Goal: Task Accomplishment & Management: Manage account settings

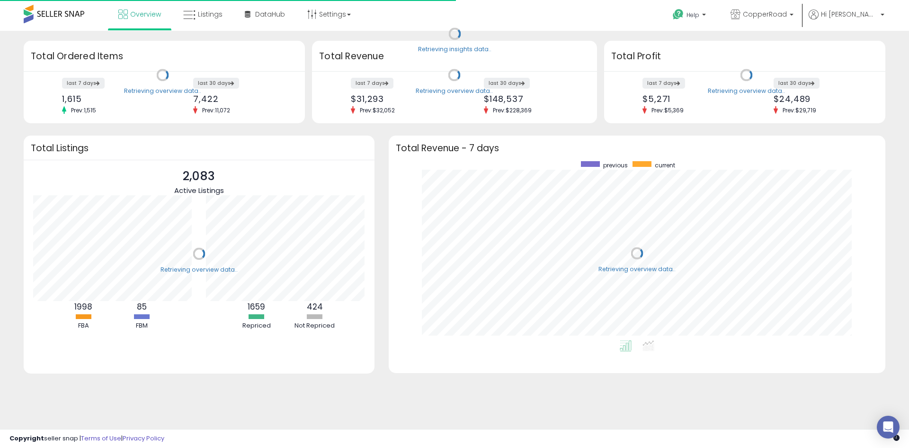
scroll to position [179, 478]
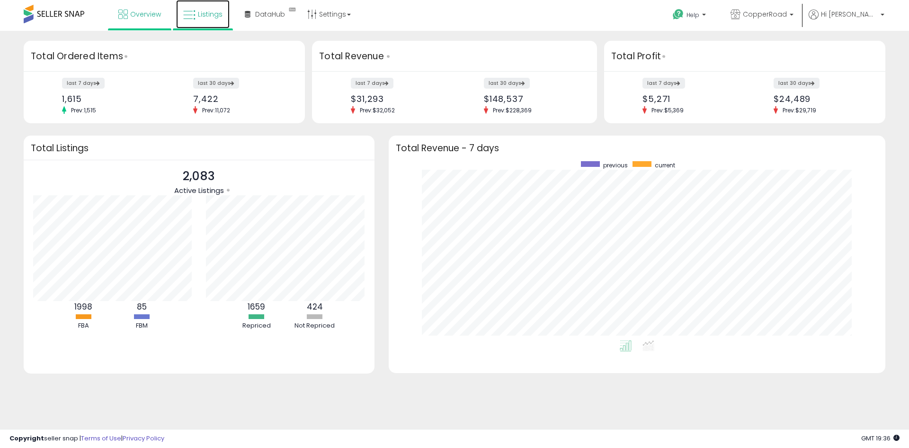
click at [207, 18] on span "Listings" at bounding box center [210, 13] width 25 height 9
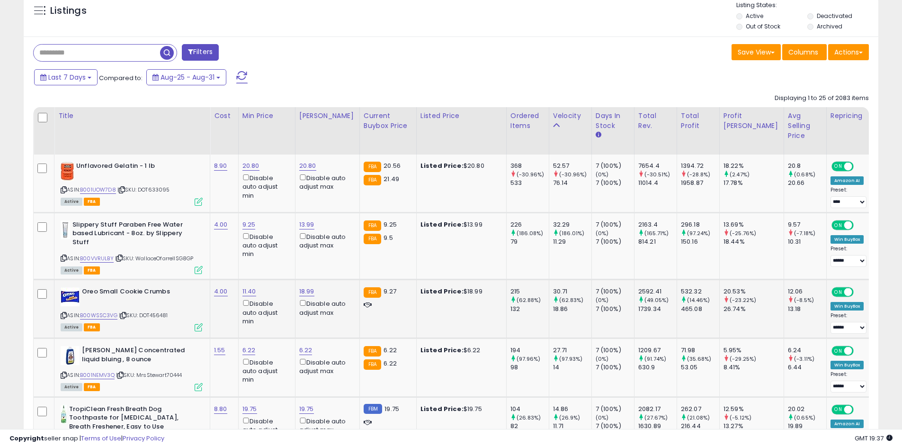
scroll to position [379, 0]
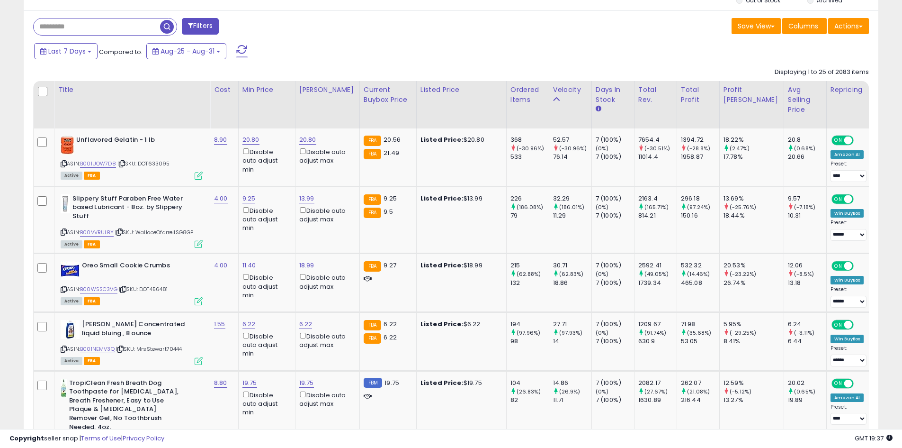
click at [101, 26] on input "text" at bounding box center [97, 26] width 126 height 17
click at [451, 53] on div "Last 7 Days Compared to: Aug-25 - Aug-31" at bounding box center [345, 52] width 627 height 21
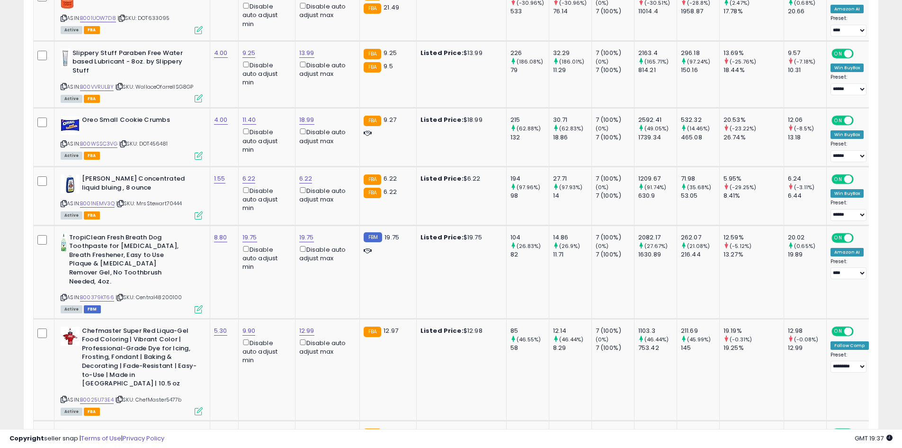
scroll to position [426, 0]
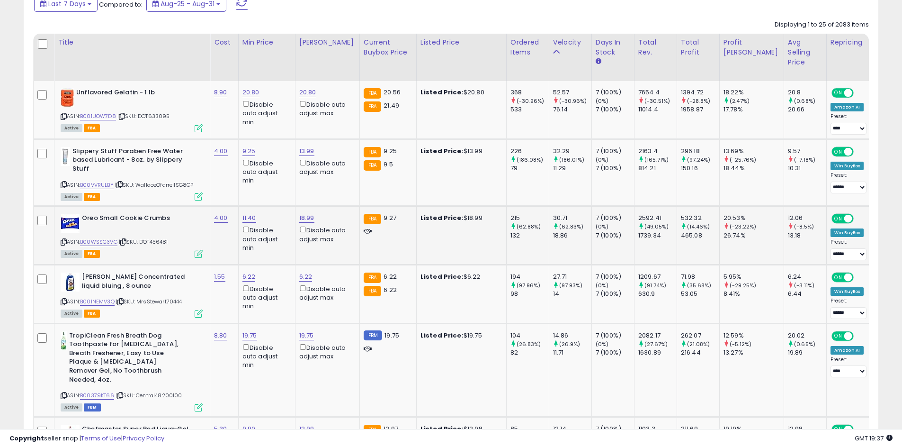
drag, startPoint x: 571, startPoint y: 144, endPoint x: 573, endPoint y: 245, distance: 100.9
click at [567, 287] on small "(97.93%)" at bounding box center [570, 285] width 23 height 8
drag, startPoint x: 567, startPoint y: 297, endPoint x: 530, endPoint y: 122, distance: 179.2
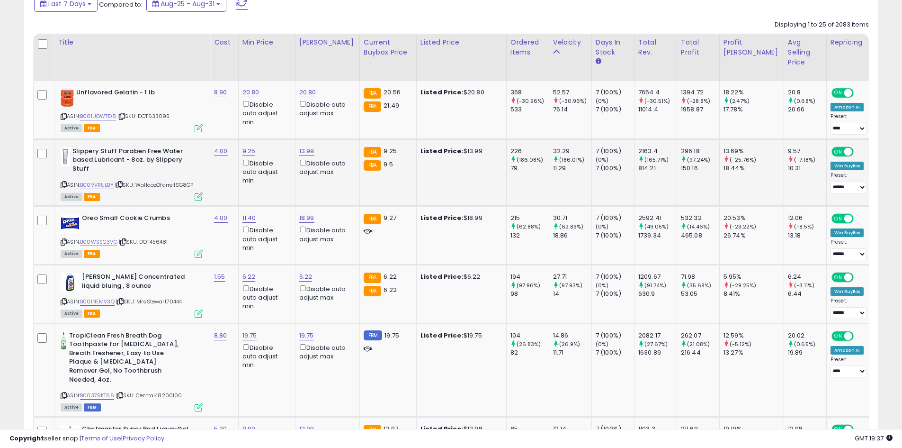
click at [523, 199] on td "226 (186.08%) 79" at bounding box center [527, 172] width 43 height 67
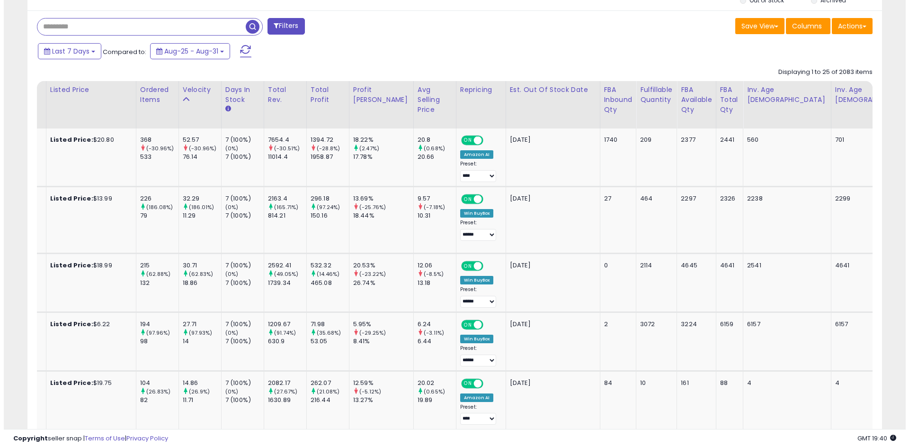
scroll to position [0, 0]
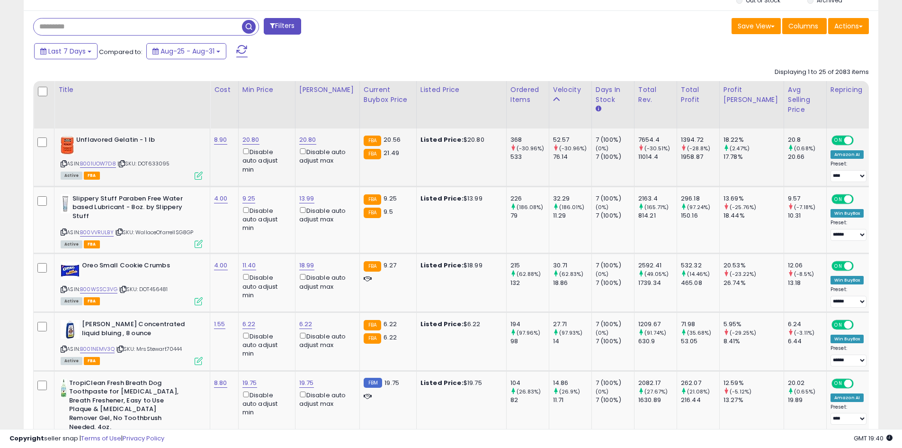
click at [164, 163] on span "| SKU: DOT633095" at bounding box center [143, 164] width 53 height 8
copy span "DOT633095"
click at [199, 249] on td "Slippery Stuff Paraben Free Water based Lubricant - 8oz. by Slippery Stuff ASIN…" at bounding box center [132, 219] width 156 height 67
click at [199, 242] on icon at bounding box center [199, 244] width 8 height 8
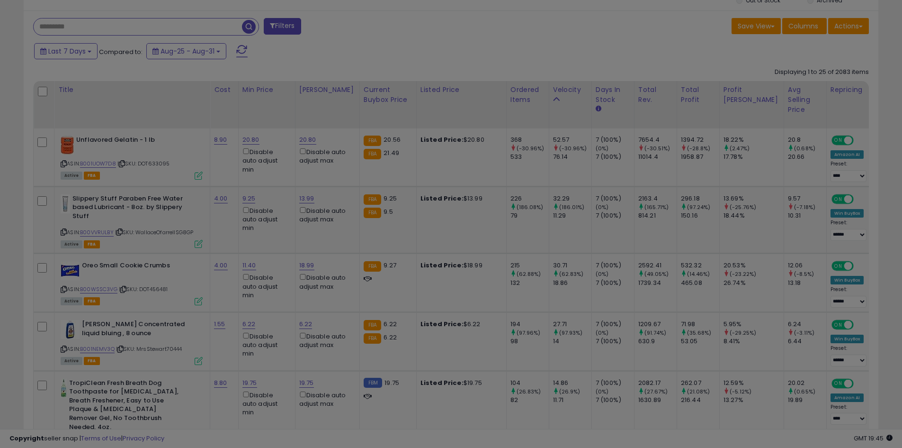
scroll to position [194, 500]
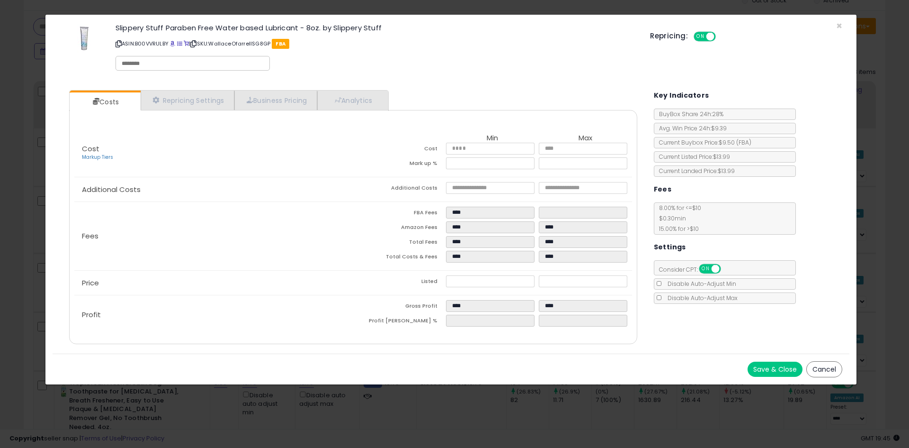
click at [770, 363] on button "Save & Close" at bounding box center [775, 368] width 55 height 15
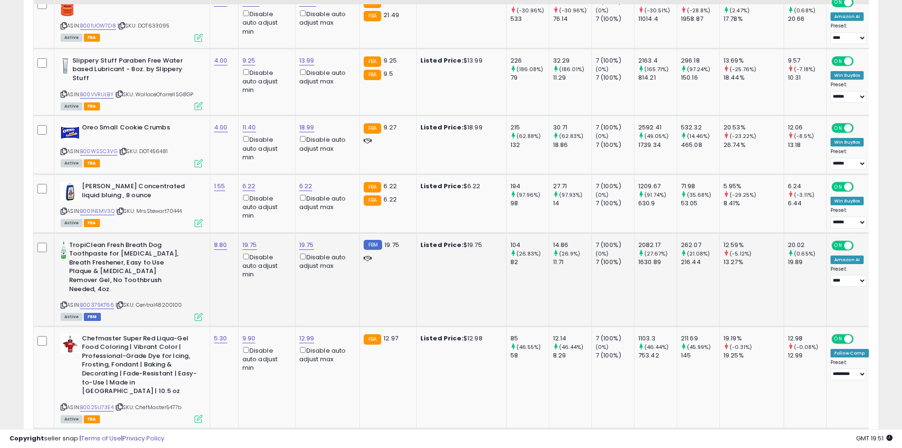
scroll to position [521, 0]
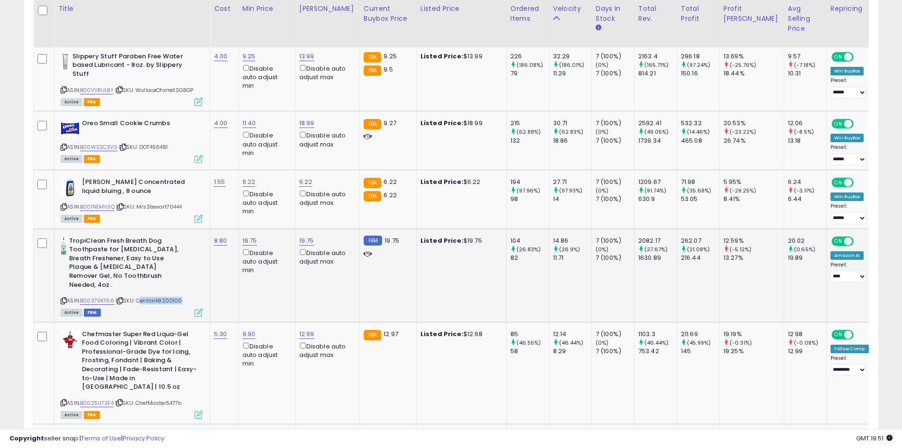
drag, startPoint x: 180, startPoint y: 293, endPoint x: 138, endPoint y: 292, distance: 42.2
click at [138, 296] on span "| SKU: Central48200100" at bounding box center [149, 300] width 67 height 8
click at [139, 296] on span "| SKU: Central48200100" at bounding box center [149, 300] width 67 height 8
drag, startPoint x: 183, startPoint y: 293, endPoint x: 140, endPoint y: 290, distance: 43.7
click at [140, 290] on div "ASIN: B00379KT66 | SKU: Central48200100 Active FBM" at bounding box center [132, 275] width 142 height 79
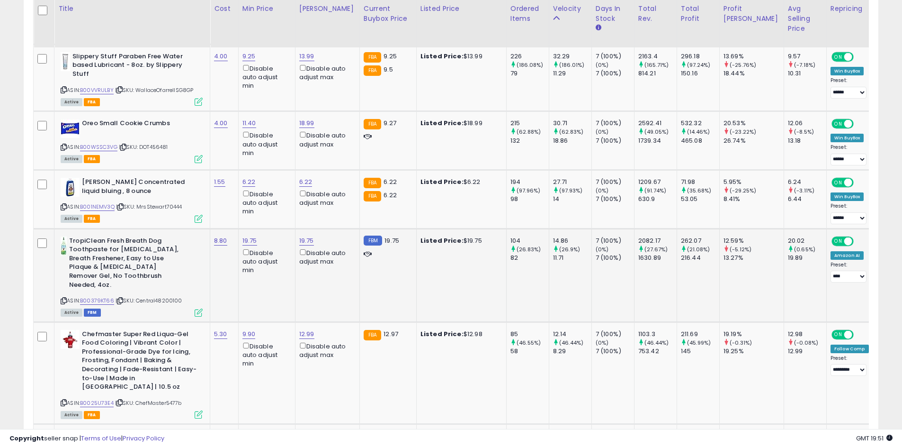
copy span "Central48200100"
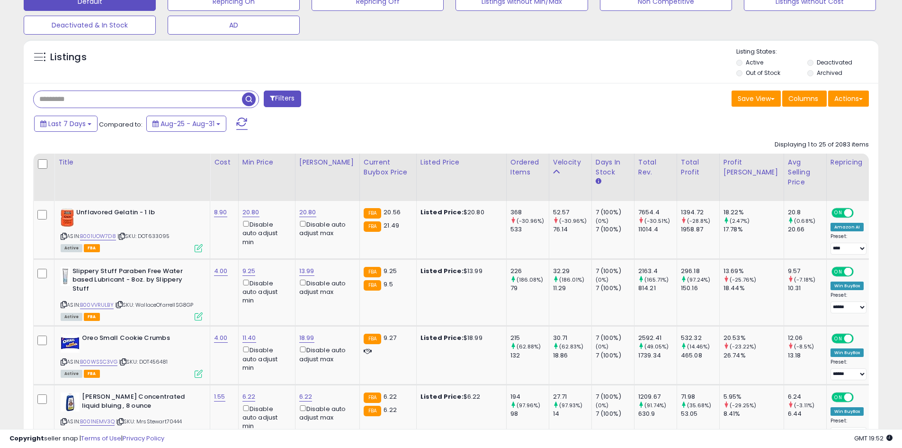
scroll to position [237, 0]
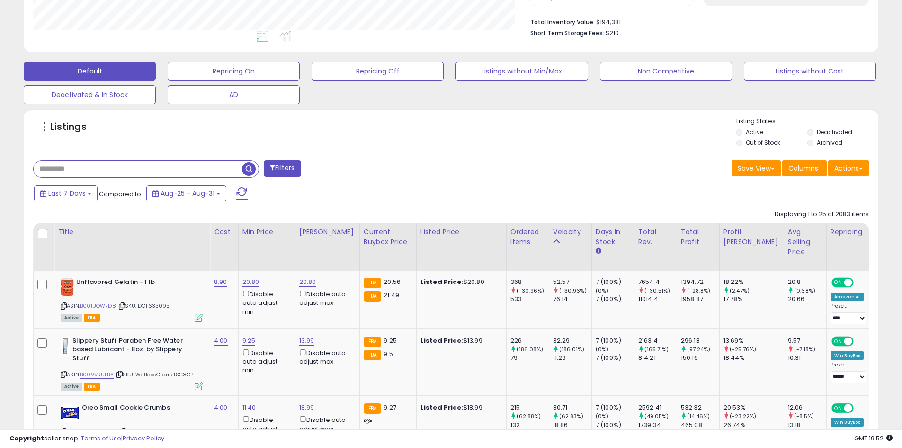
click at [142, 169] on input "text" at bounding box center [138, 169] width 208 height 17
type input "*****"
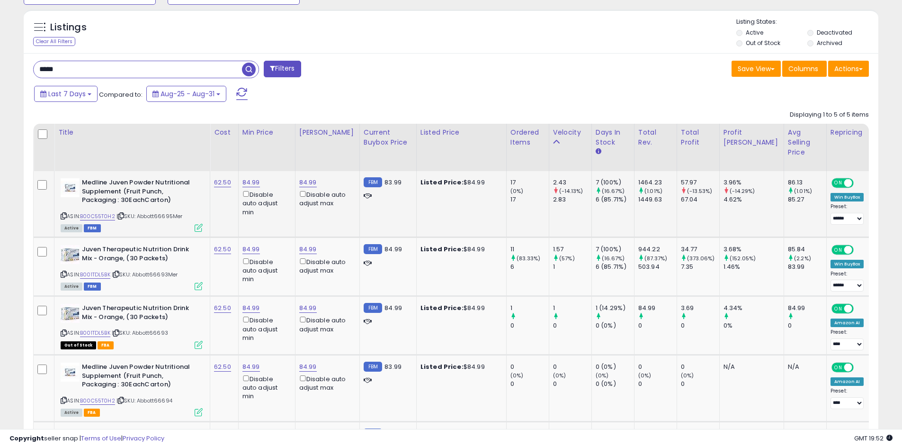
scroll to position [339, 0]
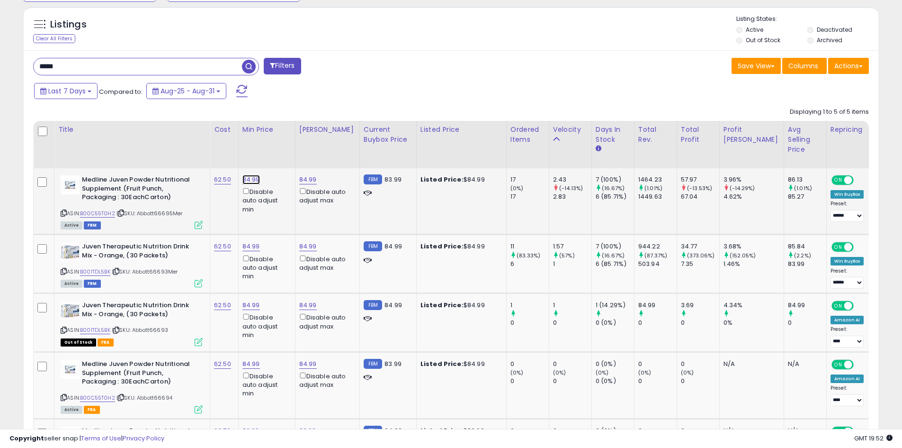
click at [251, 181] on link "84.99" at bounding box center [251, 179] width 18 height 9
drag, startPoint x: 216, startPoint y: 148, endPoint x: 143, endPoint y: 145, distance: 73.5
click at [143, 145] on table "Title Cost" at bounding box center [785, 308] width 1505 height 374
type input "*****"
click button "submit" at bounding box center [278, 146] width 16 height 14
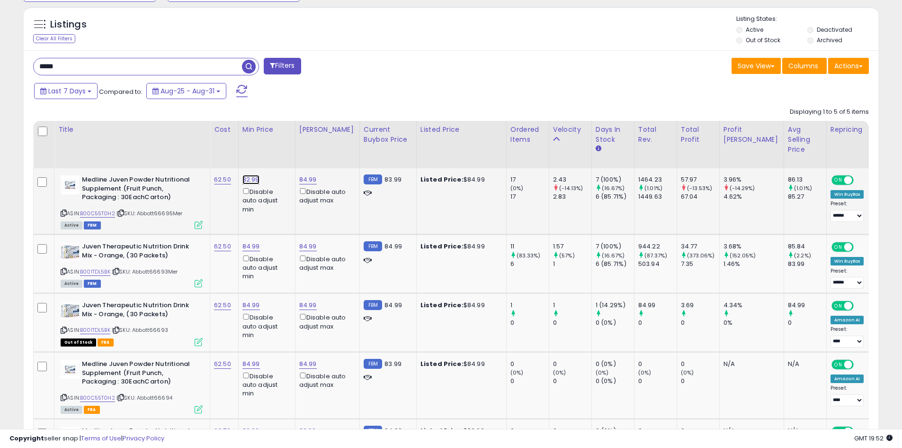
click at [244, 177] on link "82.99" at bounding box center [250, 179] width 17 height 9
drag, startPoint x: 217, startPoint y: 147, endPoint x: 159, endPoint y: 151, distance: 58.3
click at [161, 151] on table "Title Cost" at bounding box center [785, 308] width 1505 height 374
click at [306, 177] on link "84.99" at bounding box center [308, 179] width 18 height 9
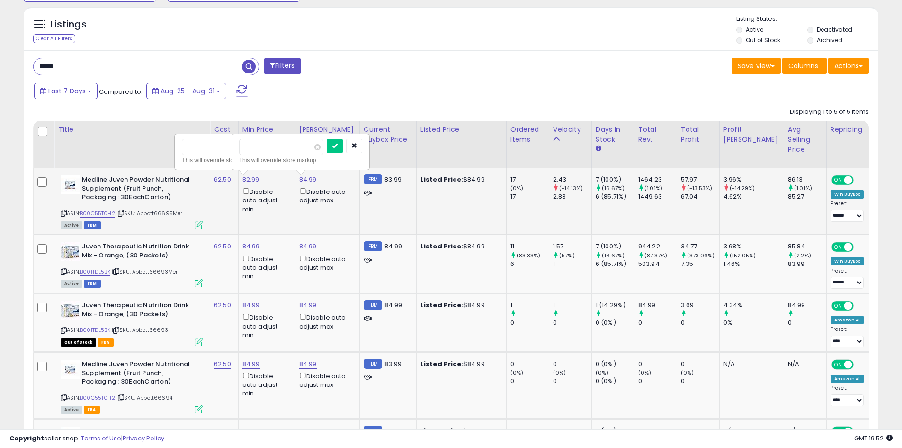
drag, startPoint x: 267, startPoint y: 145, endPoint x: 195, endPoint y: 144, distance: 72.0
click at [197, 168] on tr "Medline Juven Powder Nutritional Supplement (Fruit Punch, Packaging : 30EachCar…" at bounding box center [786, 201] width 1505 height 66
type input "*****"
click button "submit" at bounding box center [335, 146] width 16 height 14
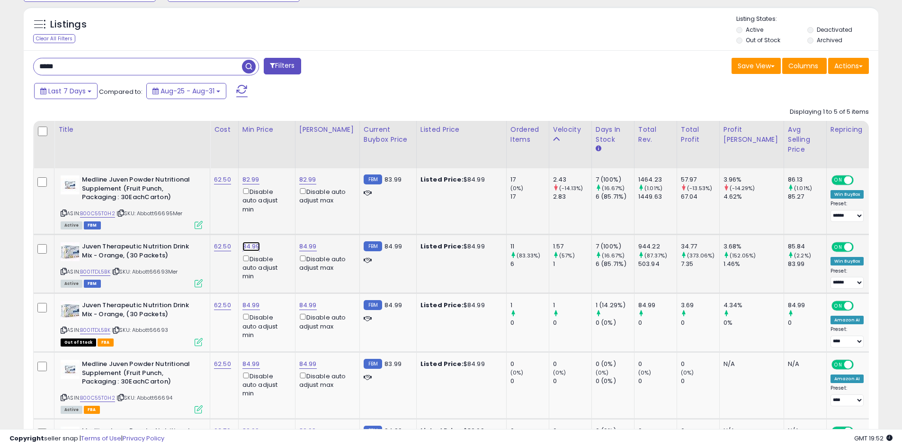
click at [251, 245] on link "84.99" at bounding box center [251, 246] width 18 height 9
drag, startPoint x: 221, startPoint y: 215, endPoint x: 148, endPoint y: 209, distance: 73.2
click at [153, 209] on tbody "Medline Juven Powder Nutritional Supplement (Fruit Punch, Packaging : 30EachCar…" at bounding box center [786, 331] width 1505 height 326
type input "*****"
click button "submit" at bounding box center [278, 213] width 16 height 14
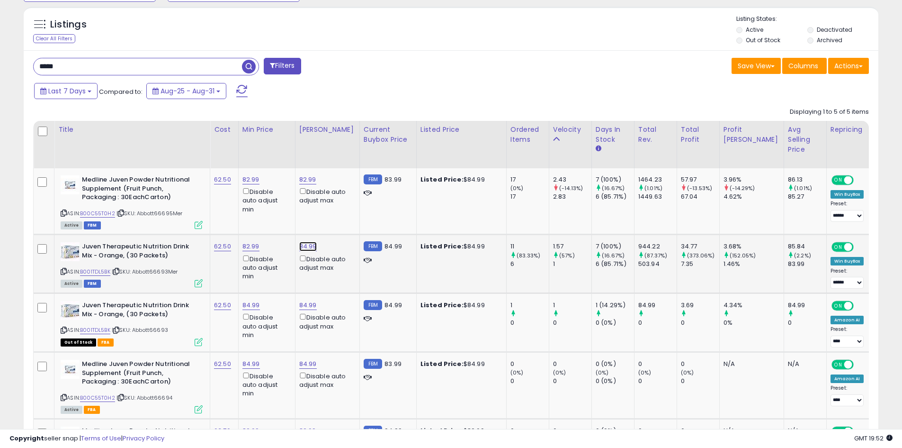
click at [301, 244] on link "84.99" at bounding box center [308, 246] width 18 height 9
drag, startPoint x: 263, startPoint y: 211, endPoint x: 242, endPoint y: 206, distance: 20.8
click at [242, 206] on input "*****" at bounding box center [281, 214] width 84 height 16
type input "*****"
click button "submit" at bounding box center [335, 213] width 16 height 14
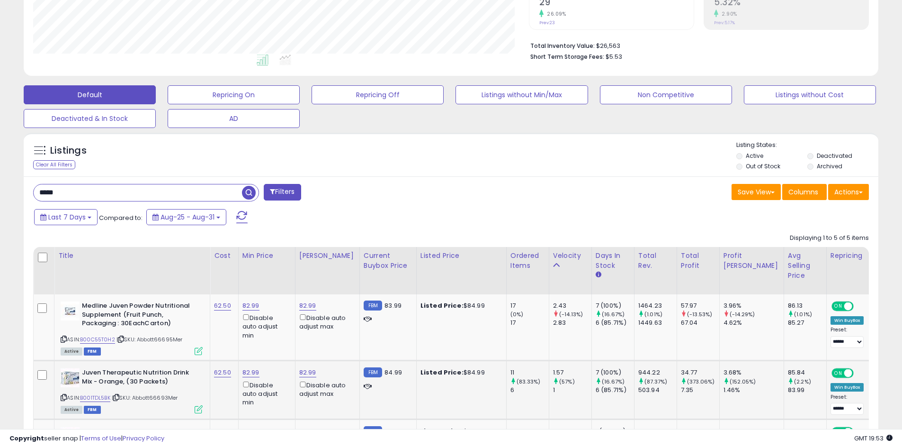
scroll to position [150, 0]
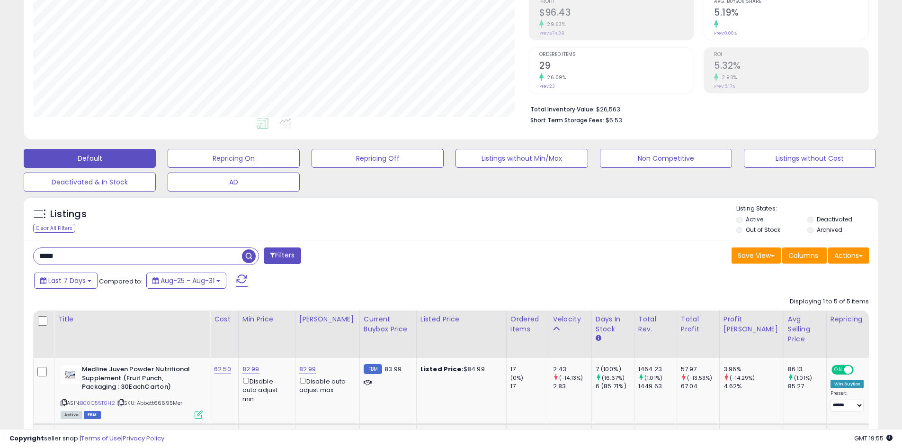
click at [129, 256] on input "*****" at bounding box center [138, 256] width 208 height 17
paste input "**********"
type input "**********"
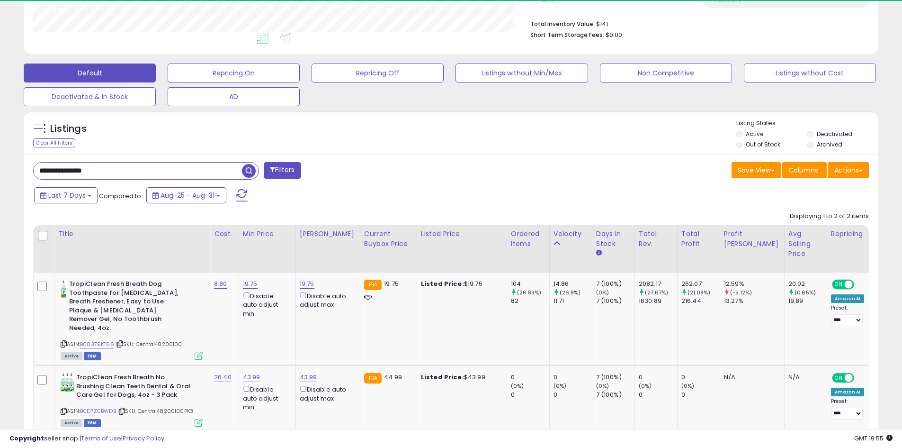
scroll to position [194, 496]
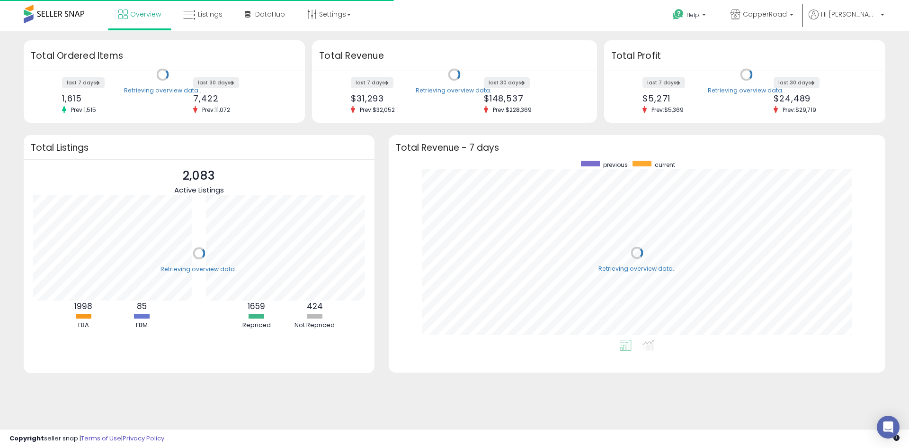
scroll to position [179, 478]
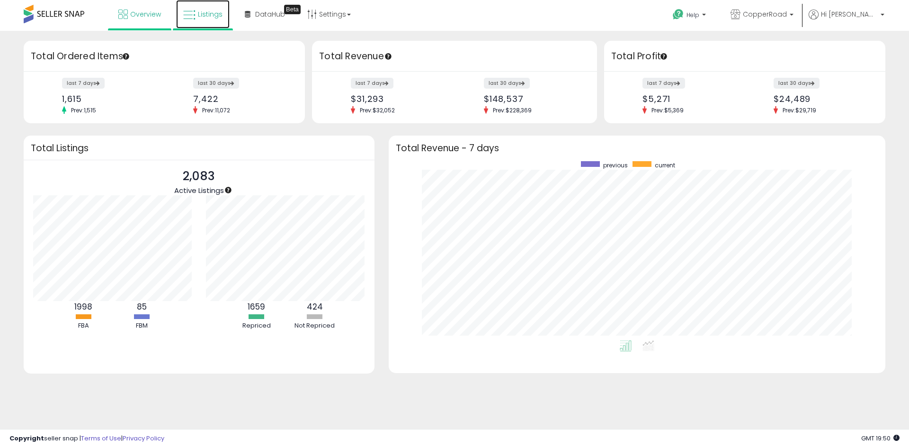
click at [208, 14] on span "Listings" at bounding box center [210, 13] width 25 height 9
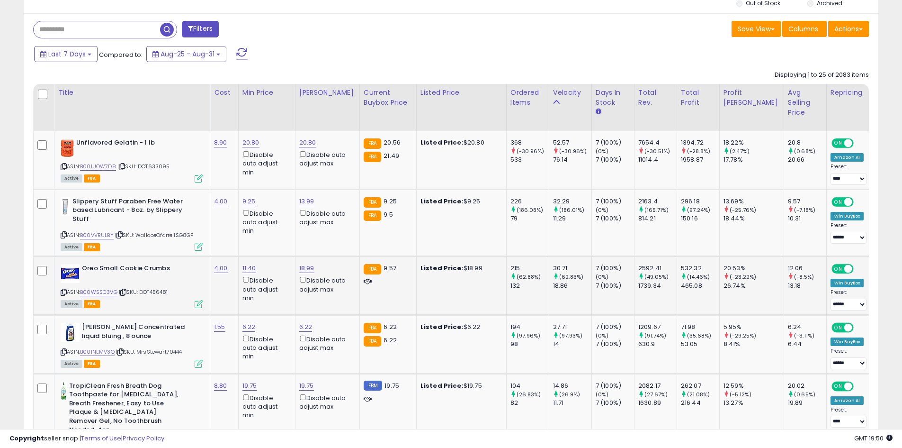
scroll to position [426, 0]
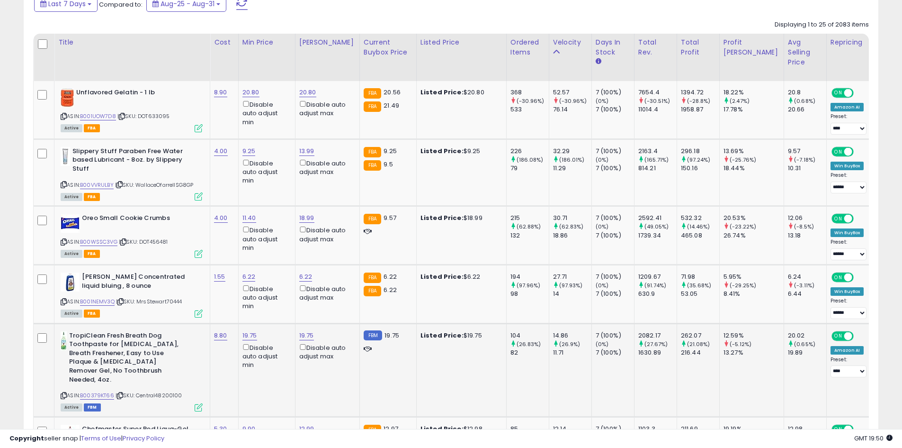
drag, startPoint x: 182, startPoint y: 387, endPoint x: 138, endPoint y: 388, distance: 44.5
click at [138, 388] on div "ASIN: B00379KT66 | SKU: Central48200100 Active FBM" at bounding box center [132, 370] width 142 height 79
copy span "Central48200100"
